Goal: Task Accomplishment & Management: Manage account settings

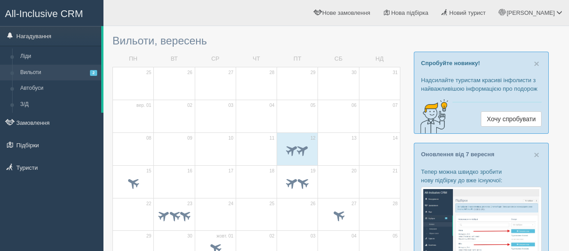
scroll to position [45, 0]
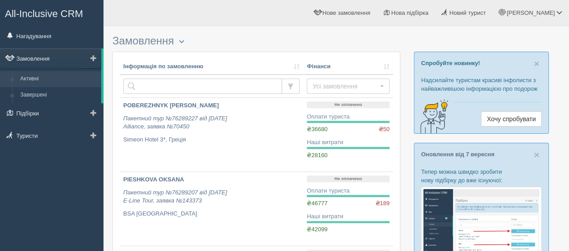
click at [40, 57] on link "Замовлення" at bounding box center [50, 59] width 101 height 20
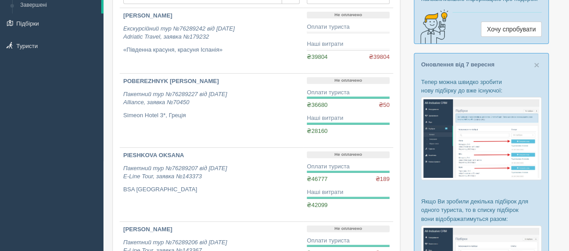
scroll to position [45, 0]
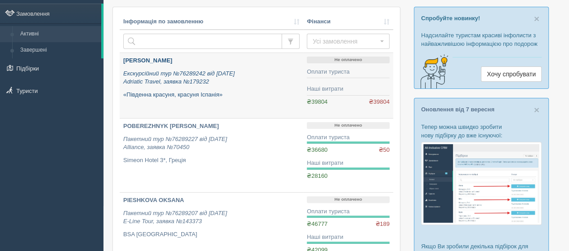
click at [146, 61] on b "[PERSON_NAME]" at bounding box center [147, 60] width 49 height 7
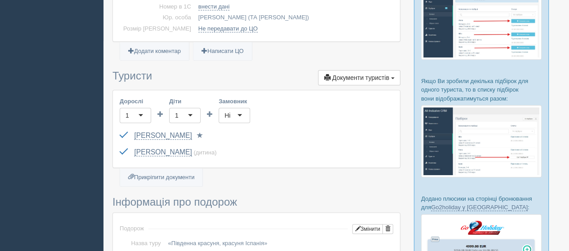
scroll to position [225, 0]
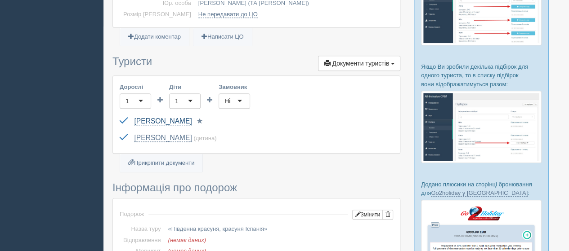
click at [171, 118] on link "HONCHARENKO KRYSTYNA" at bounding box center [163, 121] width 58 height 8
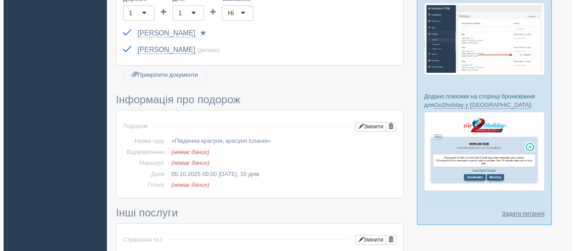
scroll to position [315, 0]
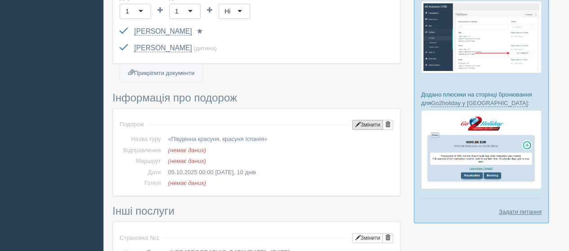
click at [365, 125] on button "Змінити" at bounding box center [367, 125] width 31 height 10
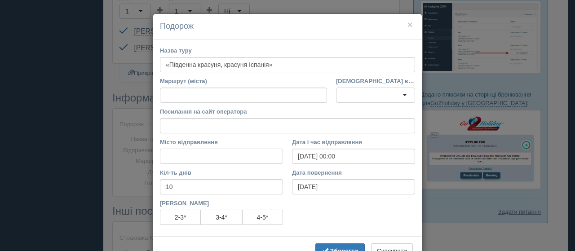
click at [183, 153] on input "Місто відправлення" at bounding box center [221, 156] width 123 height 15
type input "[GEOGRAPHIC_DATA]"
click at [357, 96] on div at bounding box center [375, 95] width 79 height 15
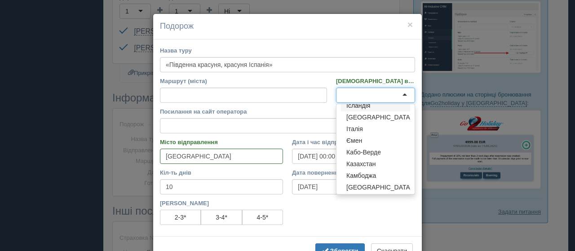
scroll to position [674, 0]
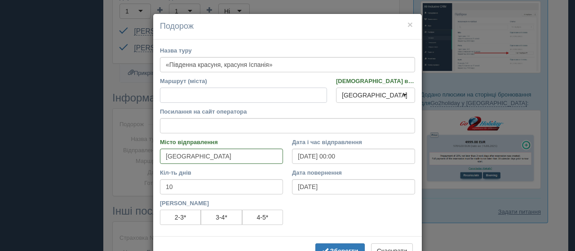
click at [183, 96] on input "Маршрут (міста)" at bounding box center [243, 95] width 167 height 15
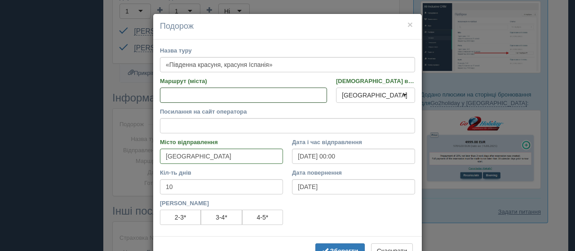
click at [175, 97] on input "Маршрут (міста)" at bounding box center [243, 95] width 167 height 15
paste input "Будапешт, Ліньяно-Сабб'ядоро, Трієст, Ніцца, Монако, Канни, Льорет-де-Мар(4 ноч…"
type input "Б"
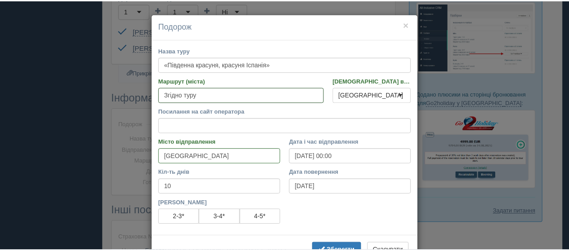
scroll to position [29, 0]
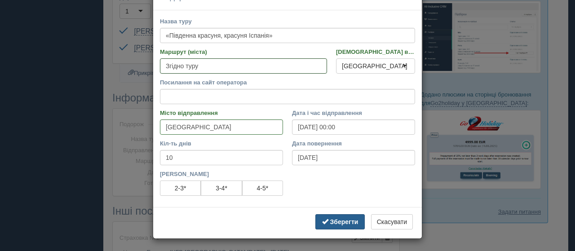
type input "Згідно туру"
click at [343, 222] on b "Зберегти" at bounding box center [344, 221] width 28 height 7
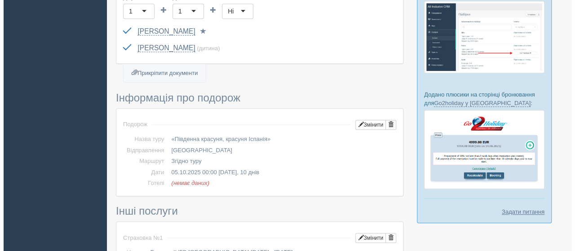
scroll to position [360, 0]
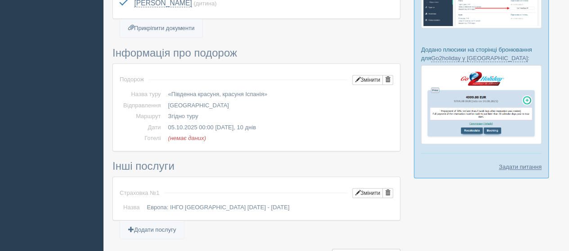
click at [365, 72] on td "Змінити" at bounding box center [372, 80] width 41 height 18
click at [371, 75] on button "Змінити" at bounding box center [367, 80] width 31 height 10
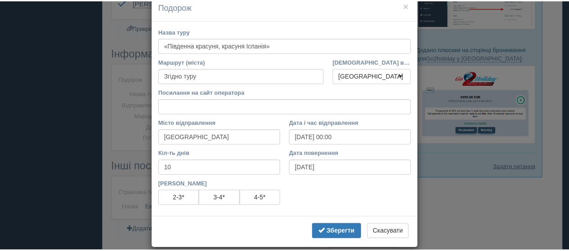
scroll to position [29, 0]
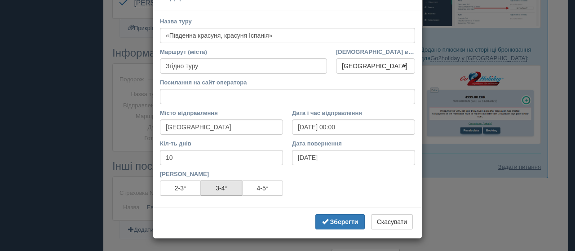
click at [205, 186] on label "3-4*" at bounding box center [221, 188] width 41 height 15
radio input"] "true"
click at [192, 188] on label "2-3*" at bounding box center [180, 188] width 41 height 15
radio input"] "true"
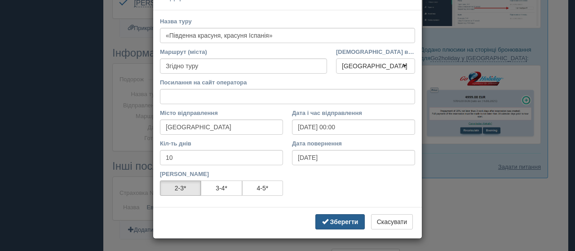
click at [350, 219] on b "Зберегти" at bounding box center [344, 221] width 28 height 7
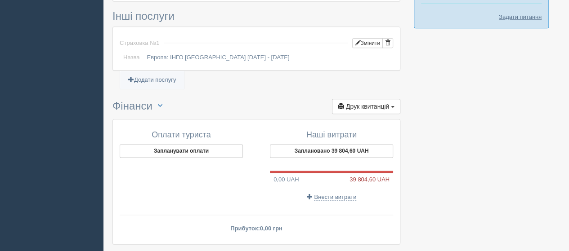
scroll to position [568, 0]
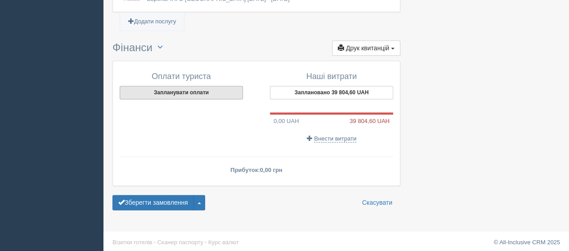
click at [181, 87] on button "Запланувати оплати" at bounding box center [181, 92] width 123 height 13
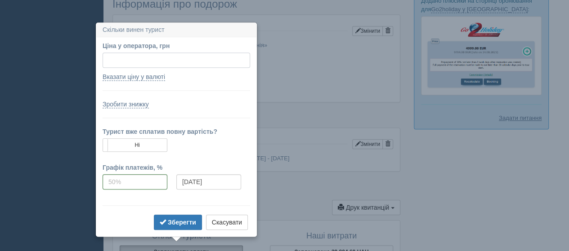
scroll to position [431, 0]
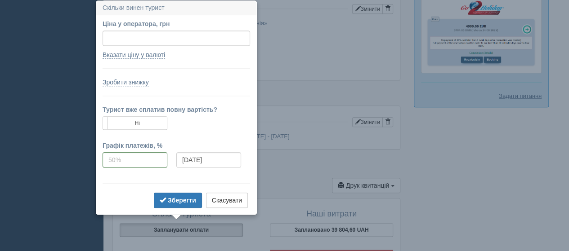
click at [312, 73] on div "Подорож Змінити Назва туру «Південна красуня, красуня Іспанія» Відправлення" at bounding box center [256, 36] width 287 height 87
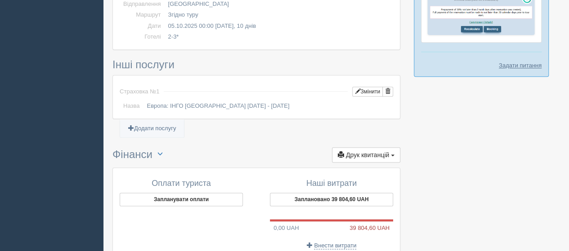
scroll to position [476, 0]
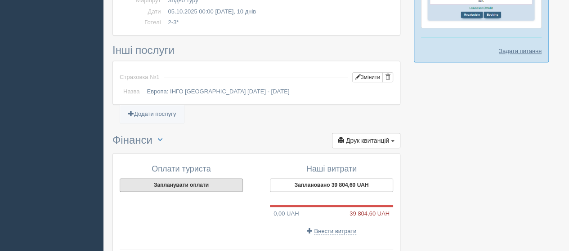
click at [189, 180] on button "Запланувати оплати" at bounding box center [181, 184] width 123 height 13
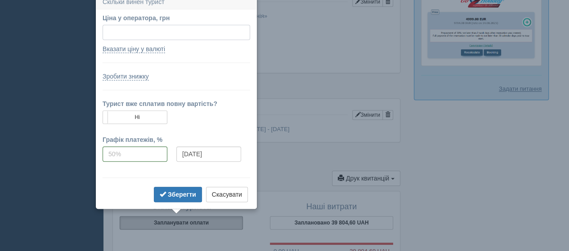
scroll to position [432, 0]
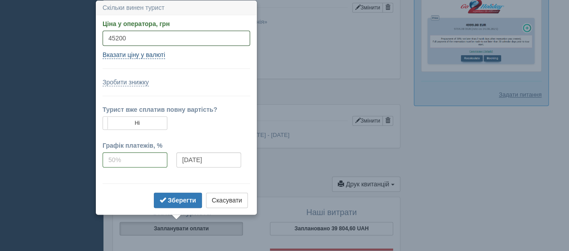
type input "45200"
type input "924.34"
click at [138, 53] on link "Вказати ціну у валюті" at bounding box center [134, 55] width 62 height 8
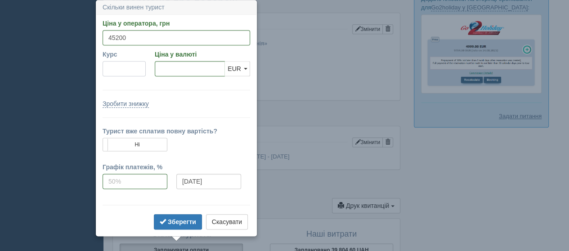
scroll to position [410, 0]
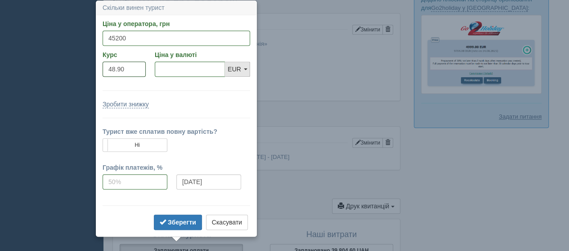
type input "48.90"
type input "924.34"
click at [239, 70] on span "EUR" at bounding box center [233, 69] width 13 height 7
click at [192, 90] on form "Ціна у оператора, грн 45200 Вказати ціну у валюті Курс 48.90 Ціна у валюті 924.…" at bounding box center [176, 125] width 147 height 213
click at [132, 183] on input "tel" at bounding box center [135, 181] width 65 height 15
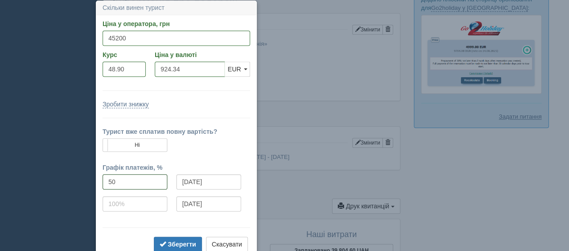
click at [129, 184] on input "50" at bounding box center [135, 181] width 65 height 15
type input "5"
click at [130, 181] on input "tel" at bounding box center [135, 181] width 65 height 15
click at [130, 183] on input "tel" at bounding box center [135, 181] width 65 height 15
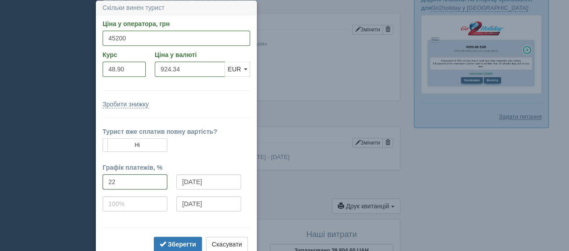
type input "2"
type input "50"
click at [214, 181] on input "[DATE]" at bounding box center [208, 181] width 65 height 15
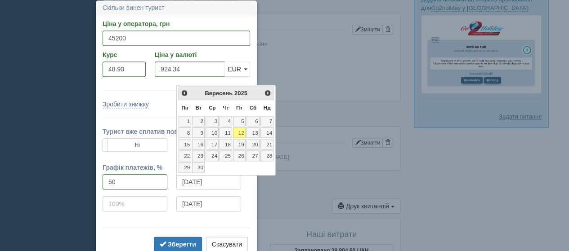
click at [228, 127] on td "11" at bounding box center [225, 133] width 13 height 12
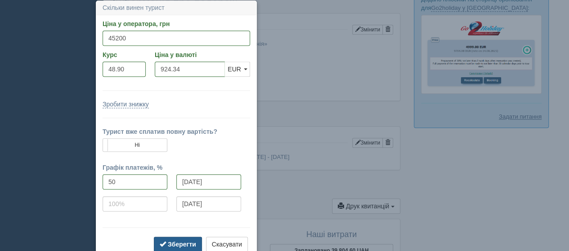
click at [175, 243] on b "Зберегти" at bounding box center [182, 244] width 28 height 7
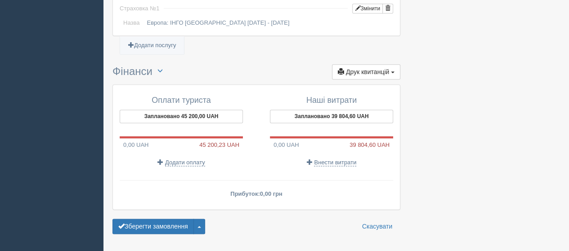
scroll to position [545, 0]
click at [174, 159] on span "Додати оплату" at bounding box center [185, 162] width 40 height 7
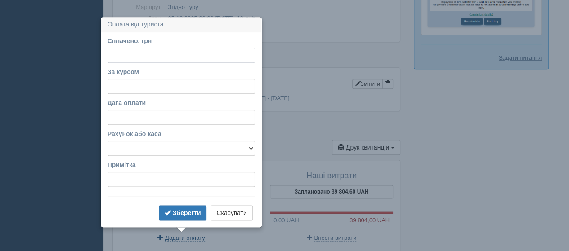
scroll to position [486, 0]
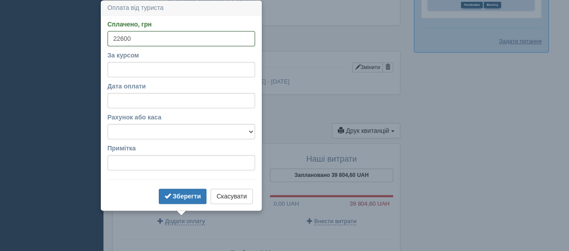
type input "22600"
click at [116, 70] on input "За курсом" at bounding box center [180, 69] width 147 height 15
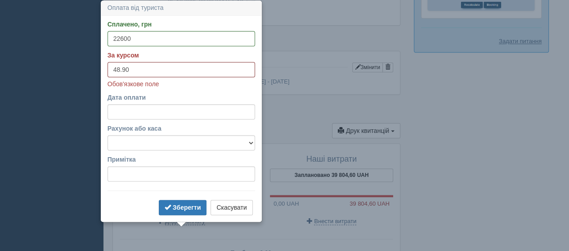
type input "48.90"
click at [152, 142] on select "Банківський рахунок Готівкова каса" at bounding box center [180, 142] width 147 height 15
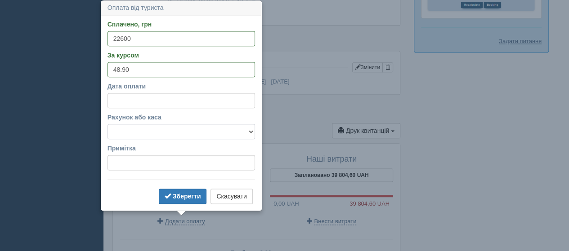
select select "2234"
click at [107, 124] on select "Банківський рахунок Готівкова каса" at bounding box center [180, 131] width 147 height 15
click at [176, 194] on b "Зберегти" at bounding box center [187, 196] width 28 height 7
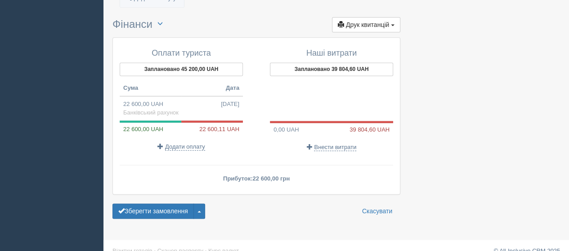
scroll to position [600, 0]
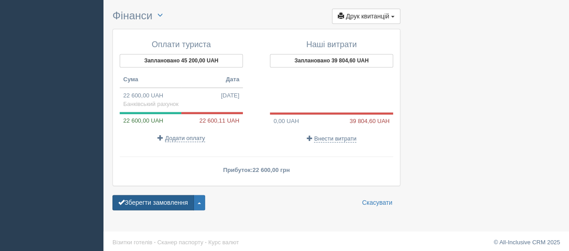
click at [168, 199] on button "Зберегти замовлення" at bounding box center [152, 202] width 81 height 15
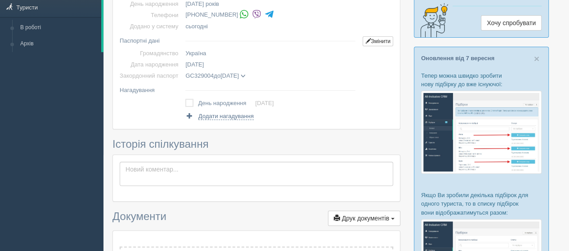
scroll to position [45, 0]
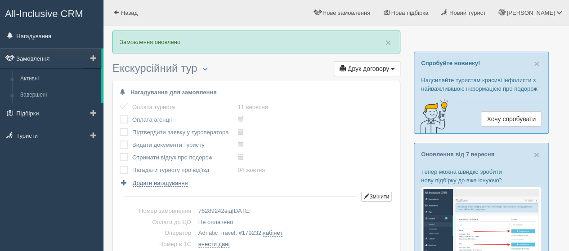
click at [37, 56] on link "Замовлення" at bounding box center [50, 59] width 101 height 20
